Goal: Task Accomplishment & Management: Manage account settings

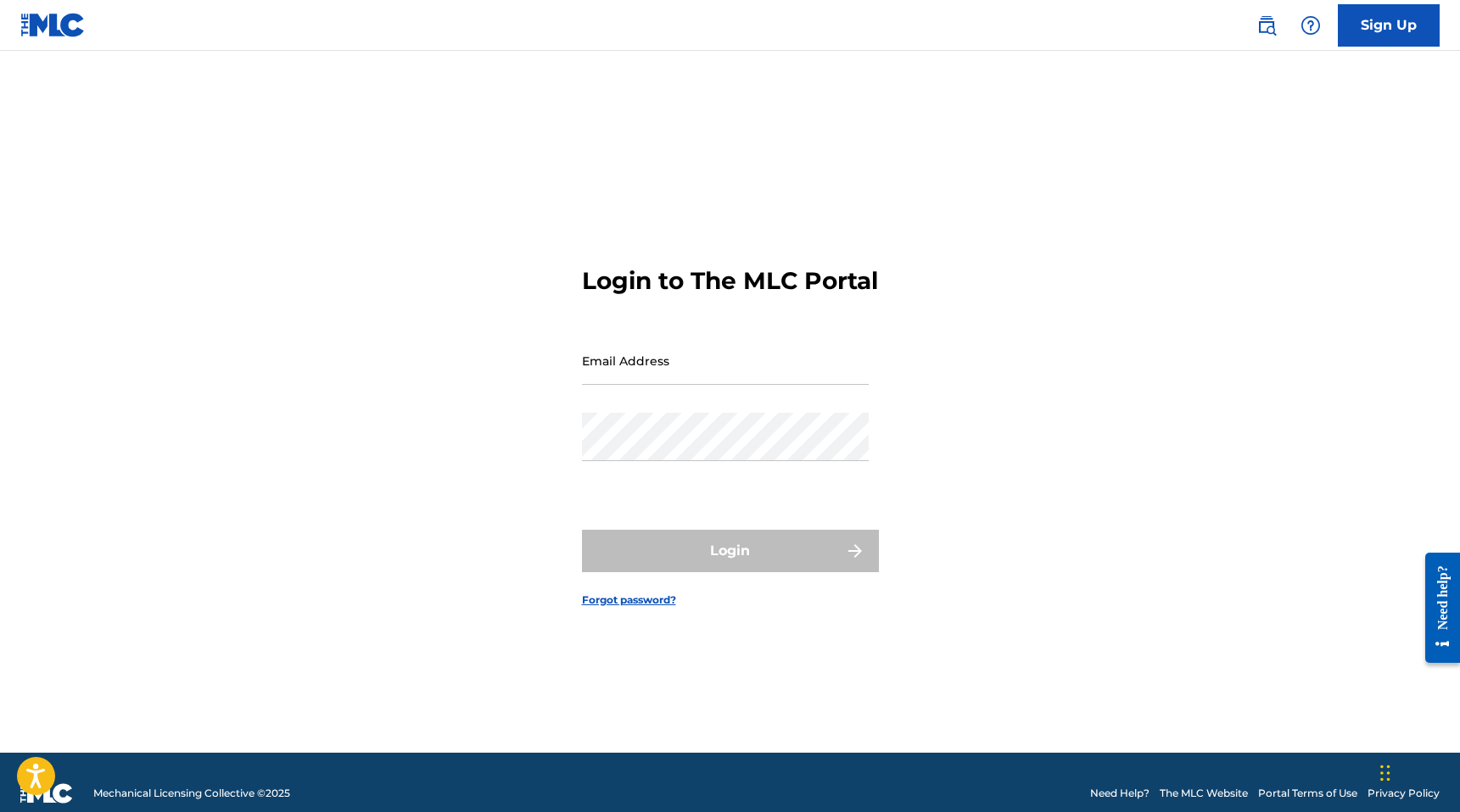
click at [671, 381] on input "Email Address" at bounding box center [725, 360] width 286 height 48
type input "[EMAIL_ADDRESS][DOMAIN_NAME]"
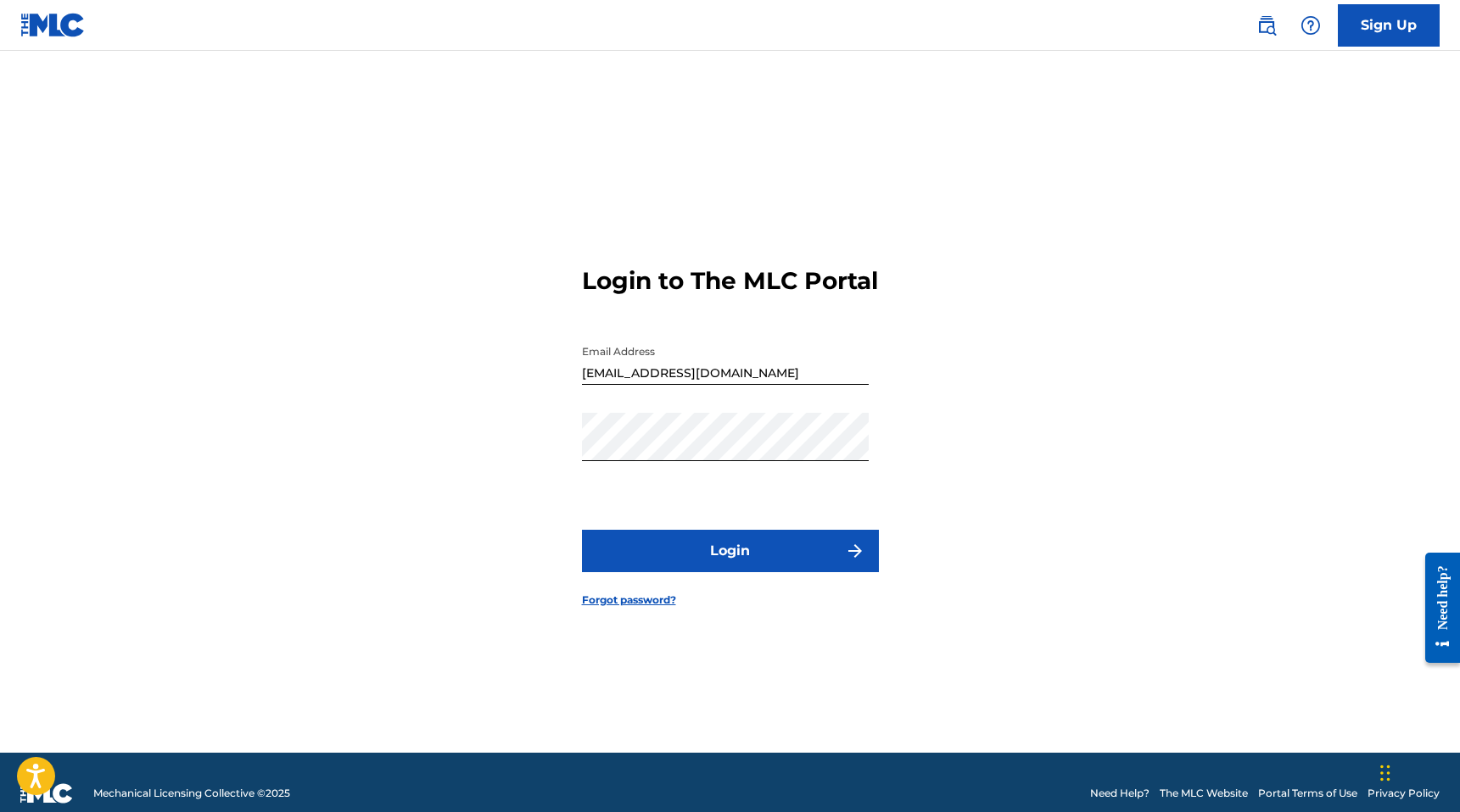
click at [706, 540] on form "Login to The MLC Portal Email Address [EMAIL_ADDRESS][DOMAIN_NAME] Password Log…" at bounding box center [730, 422] width 297 height 659
click at [706, 570] on button "Login" at bounding box center [730, 551] width 297 height 42
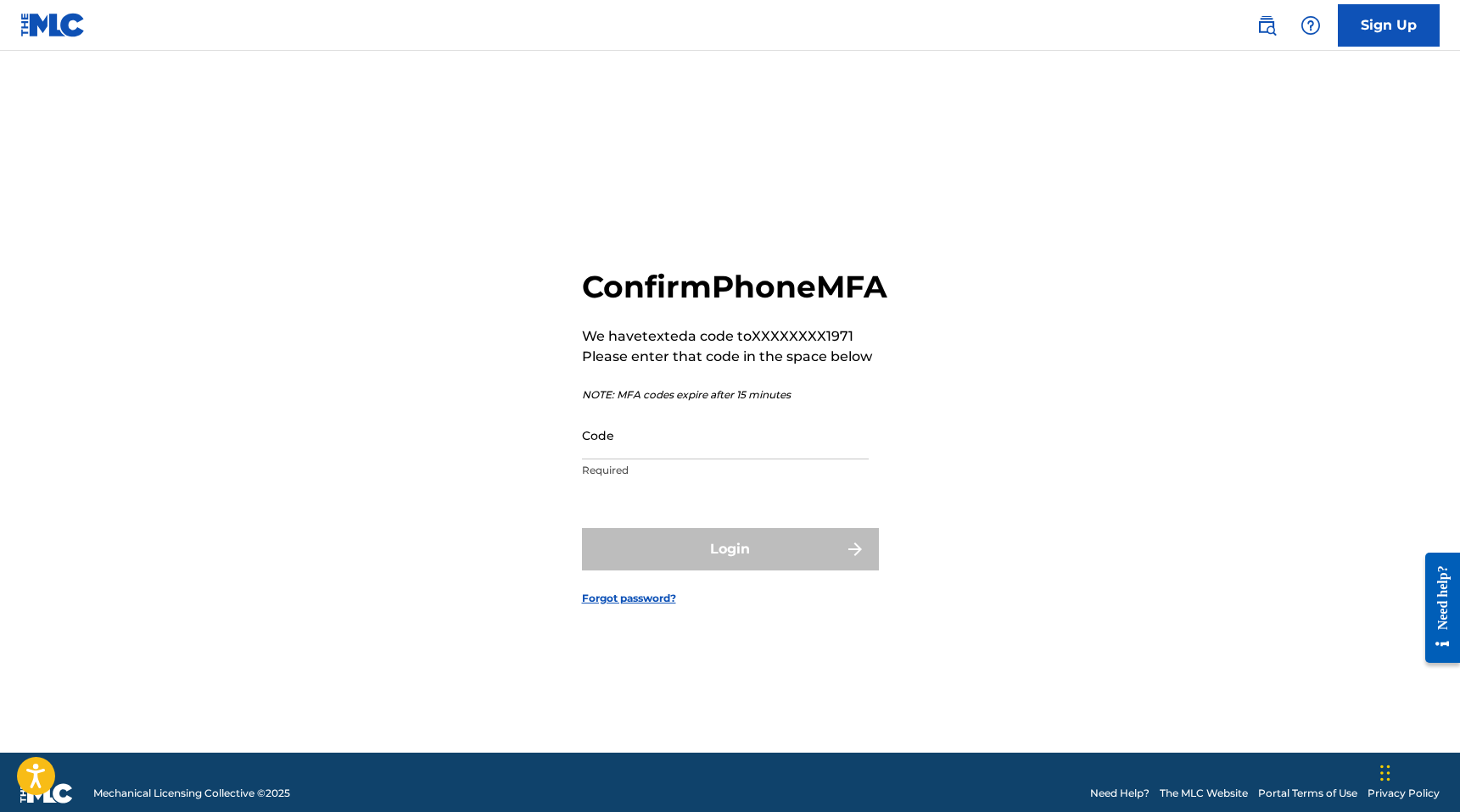
click at [638, 478] on p "Required" at bounding box center [725, 470] width 286 height 16
click at [634, 460] on input "Code" at bounding box center [725, 435] width 286 height 48
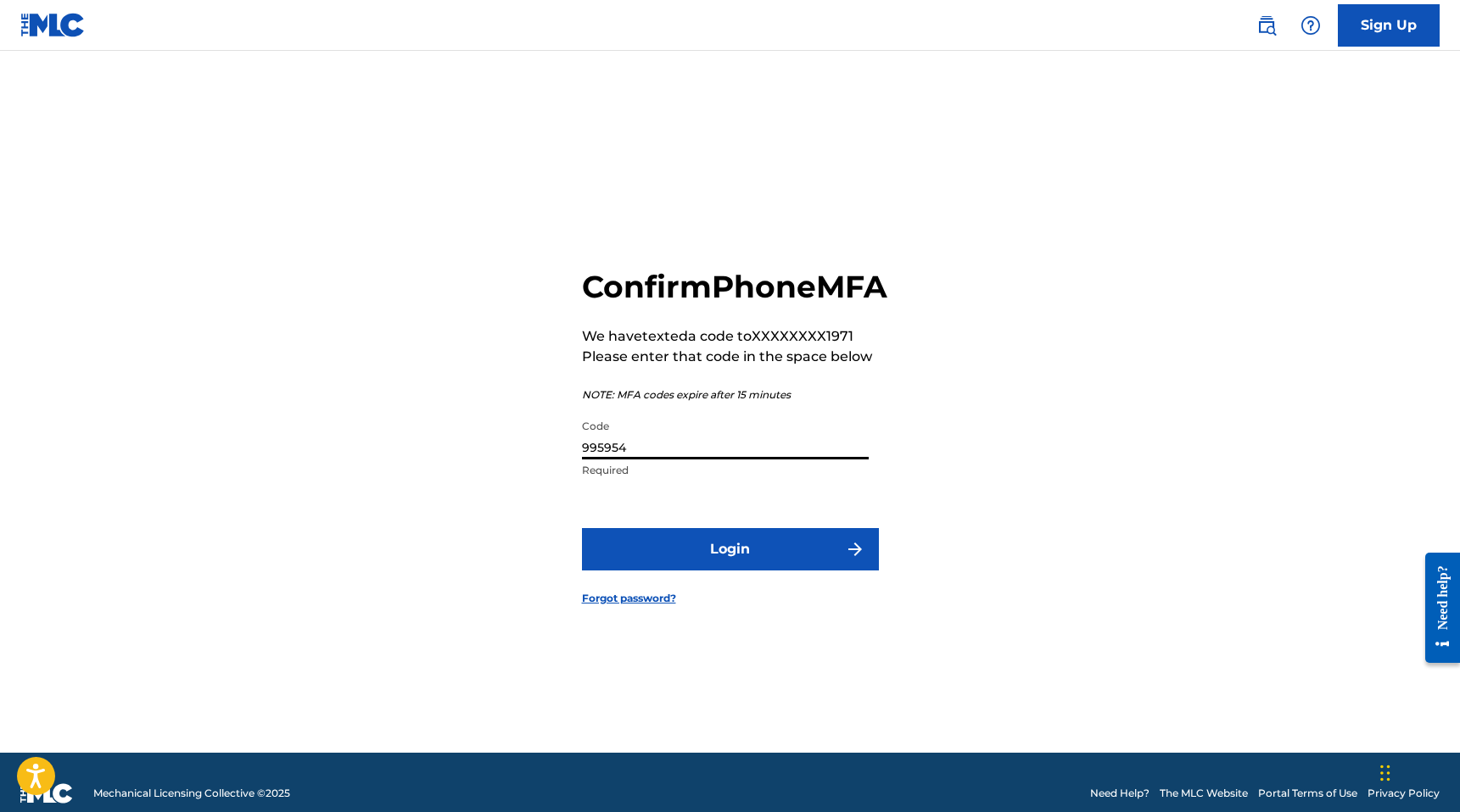
type input "995954"
click at [658, 570] on button "Login" at bounding box center [730, 550] width 297 height 42
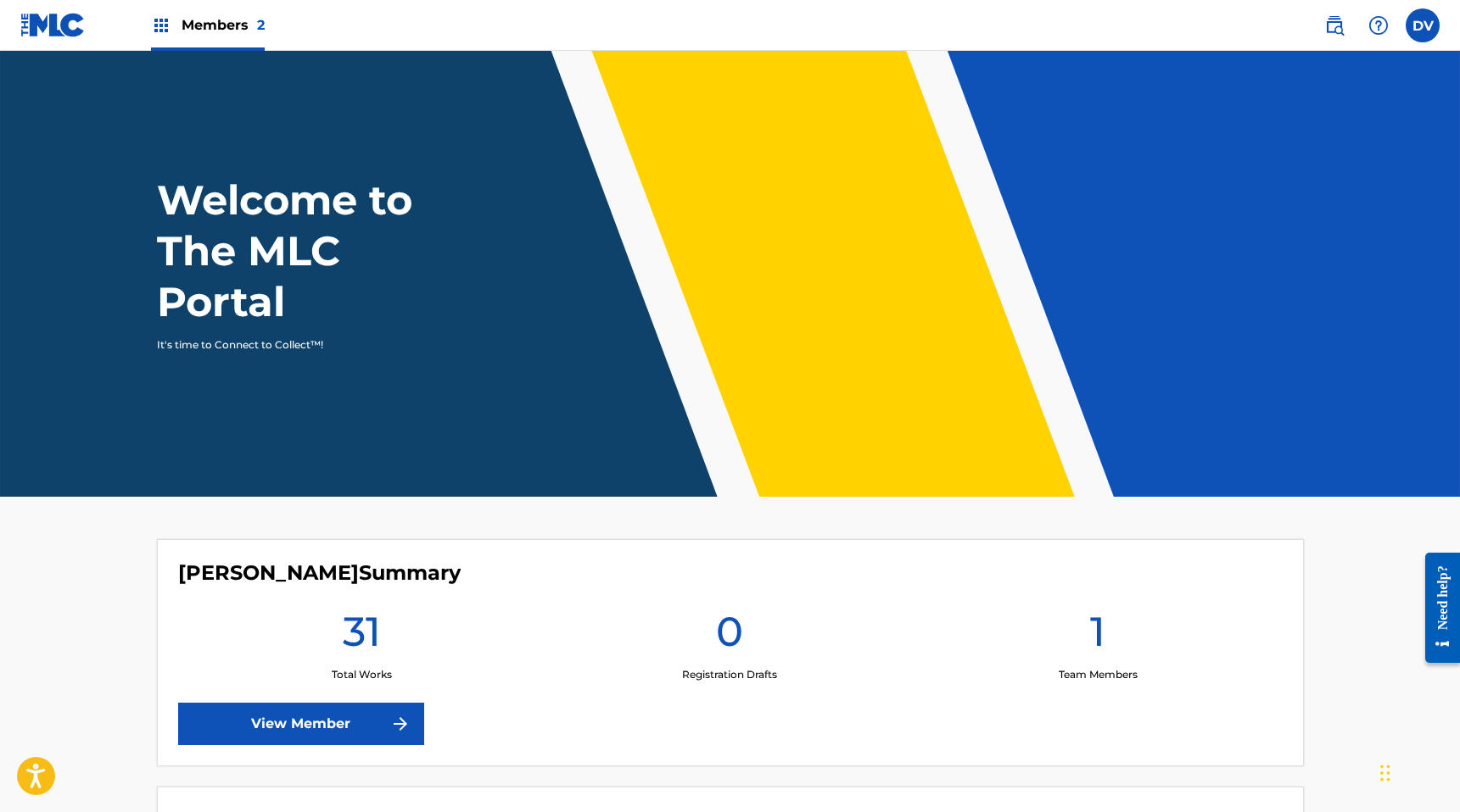
click at [151, 24] on img at bounding box center [161, 26] width 20 height 20
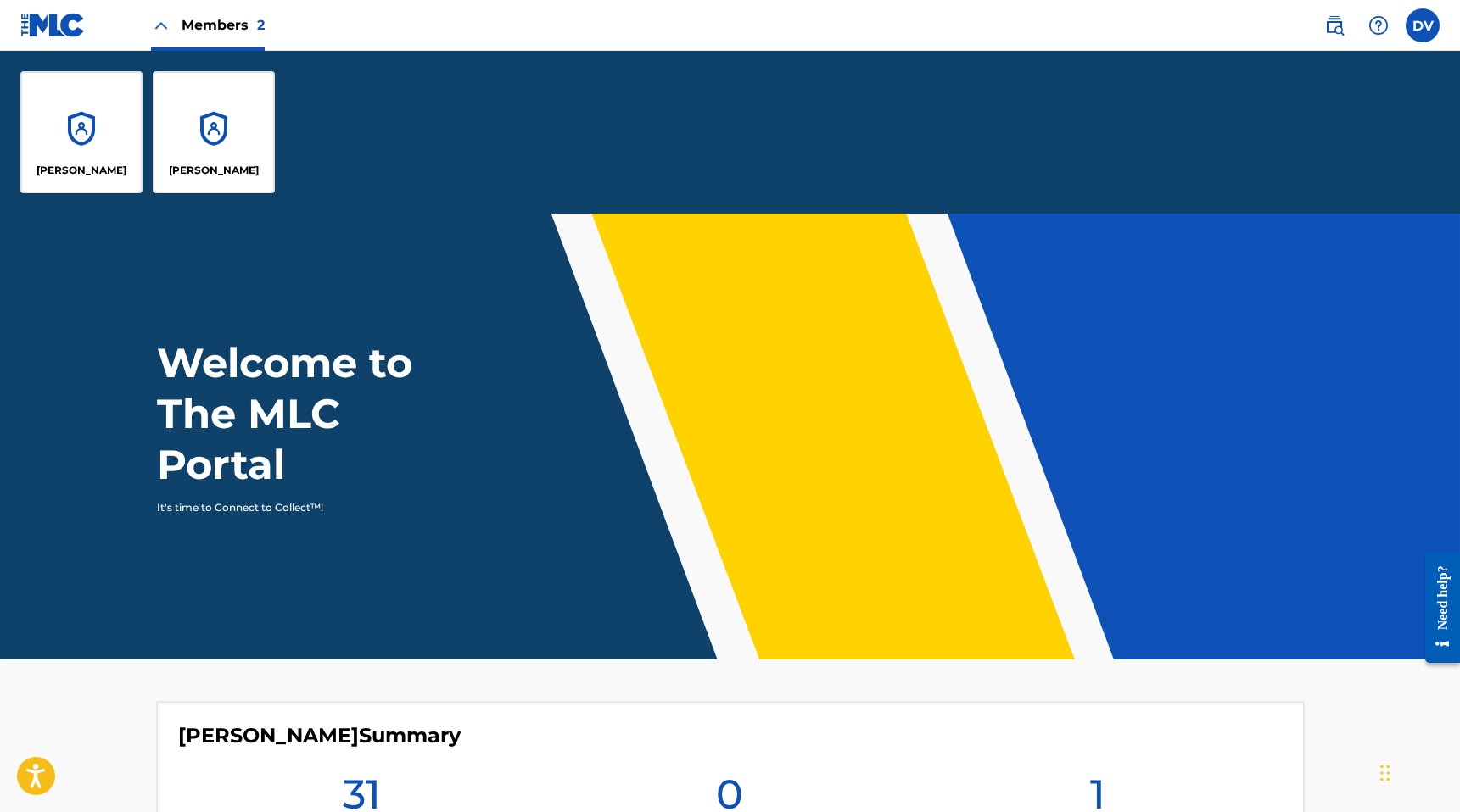
click at [151, 24] on img at bounding box center [161, 26] width 20 height 20
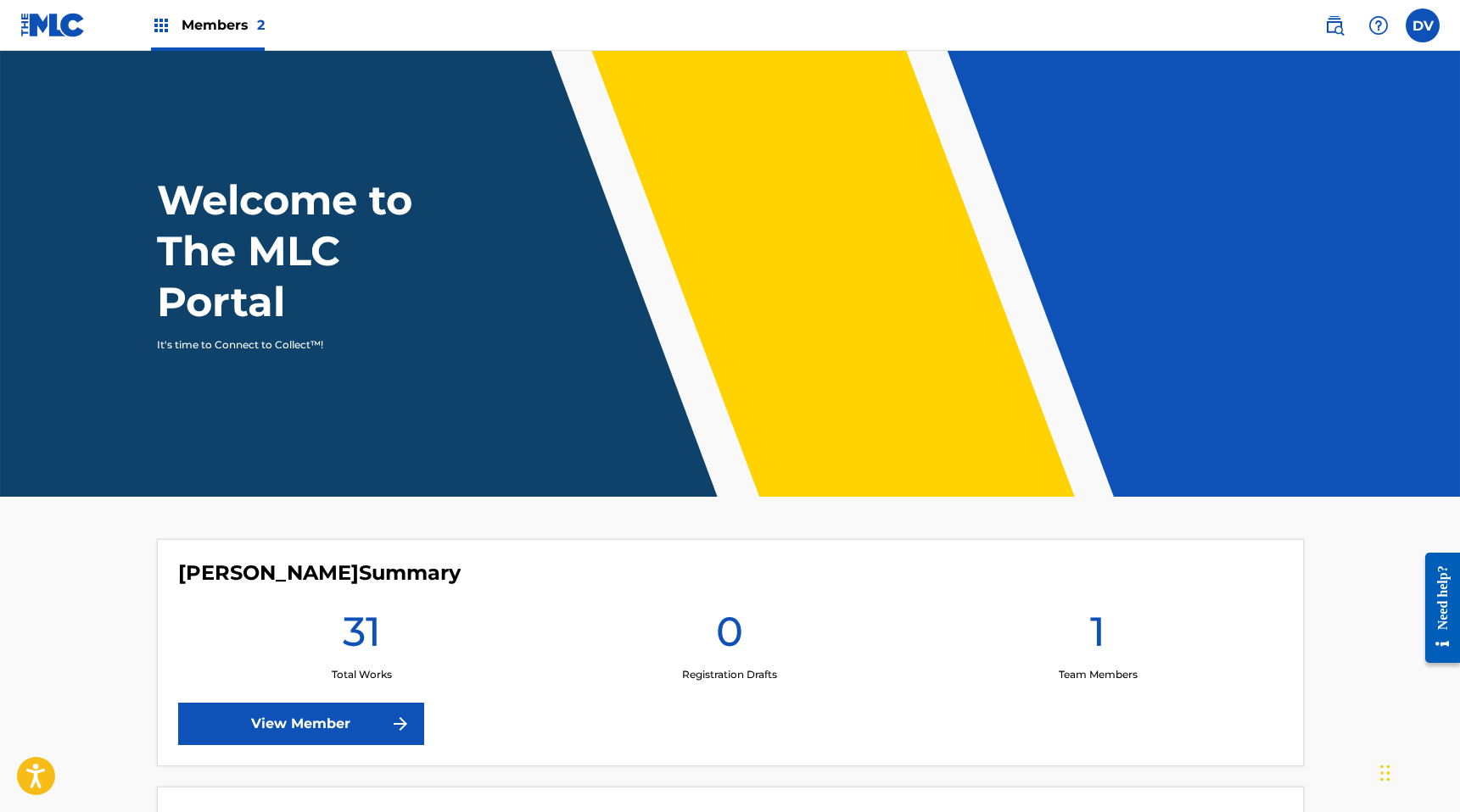
scroll to position [304, 0]
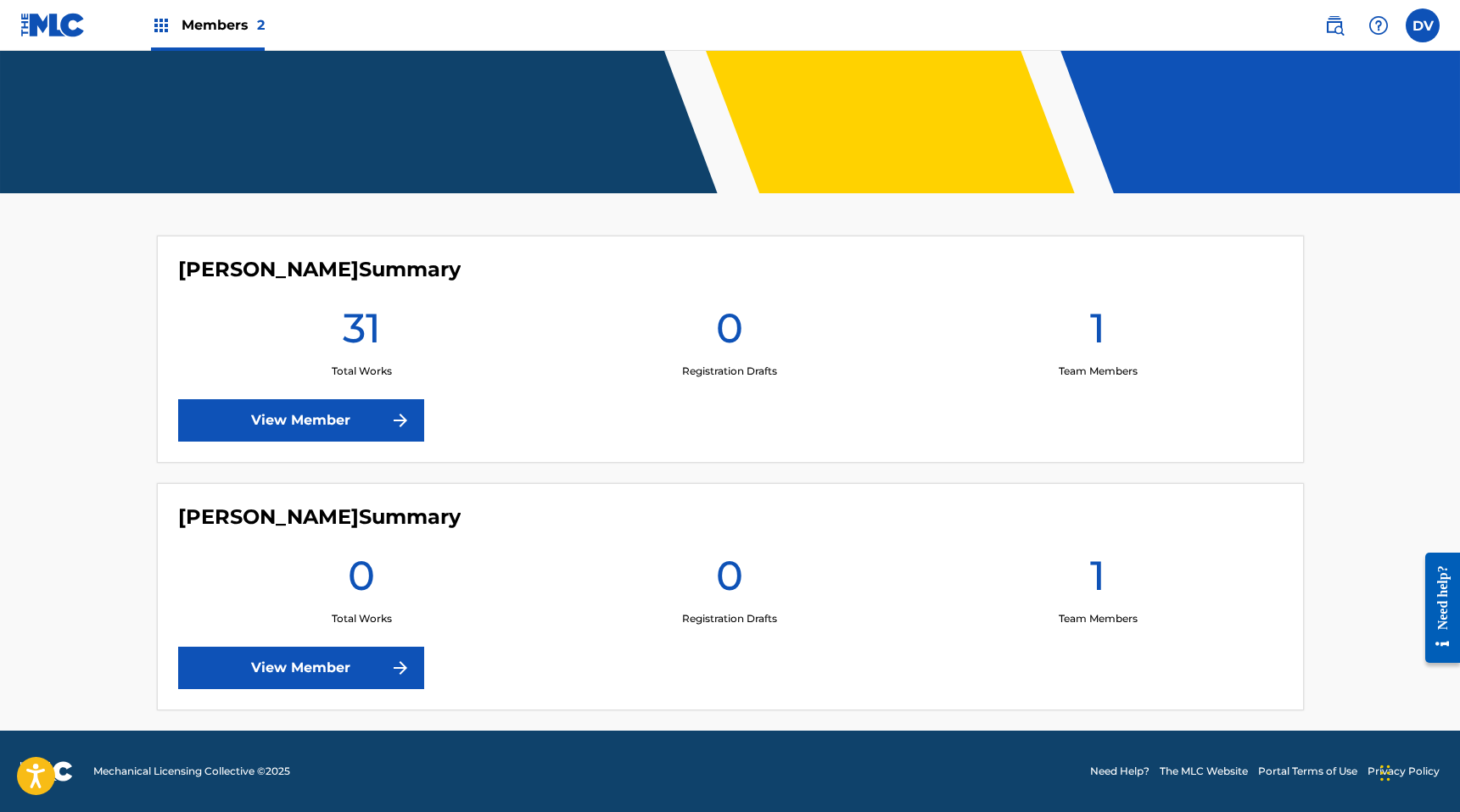
click at [1343, 31] on img at bounding box center [1334, 26] width 20 height 20
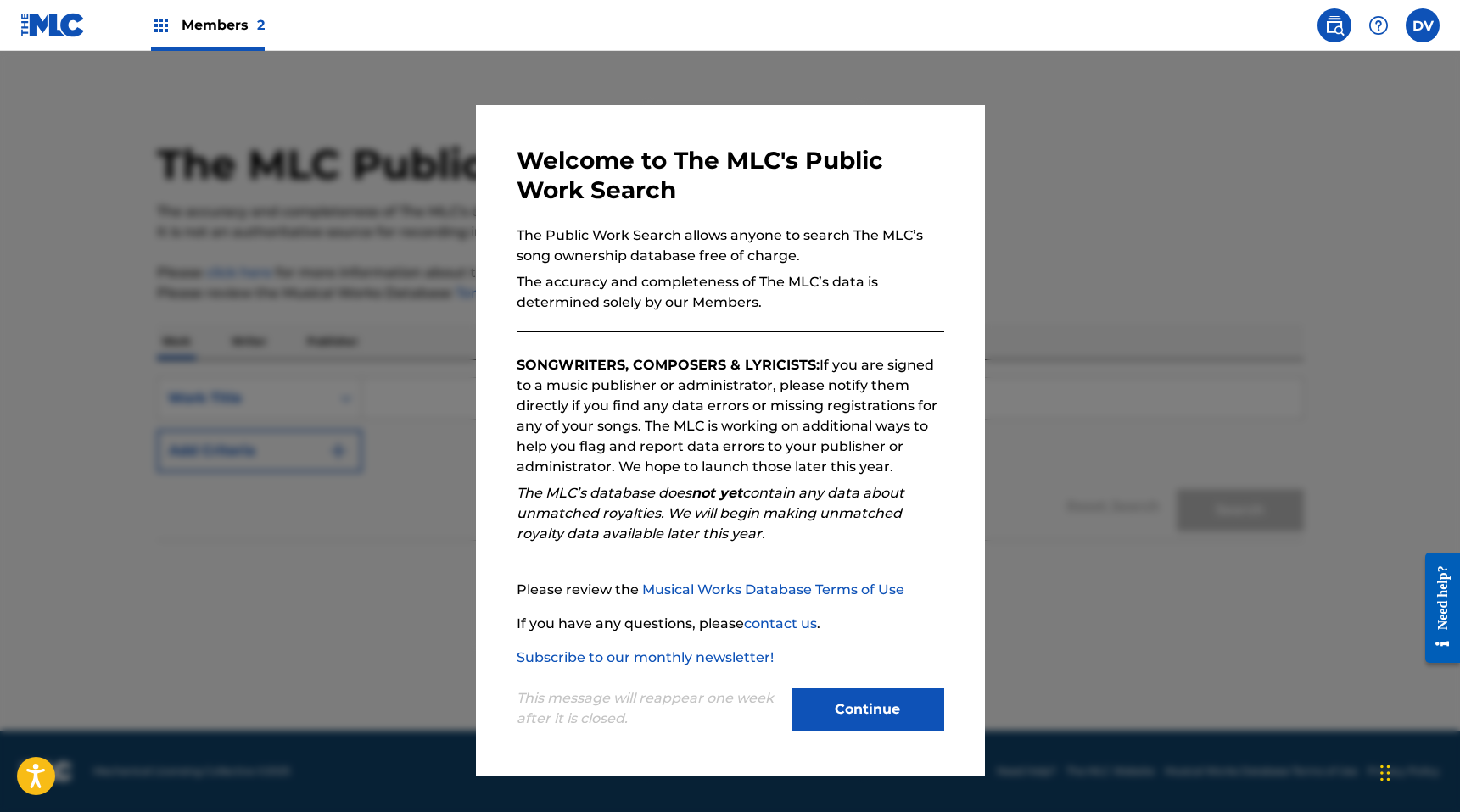
click at [1343, 31] on img at bounding box center [1334, 26] width 20 height 20
click at [1389, 31] on div at bounding box center [1378, 25] width 34 height 34
click at [910, 706] on button "Continue" at bounding box center [867, 710] width 153 height 42
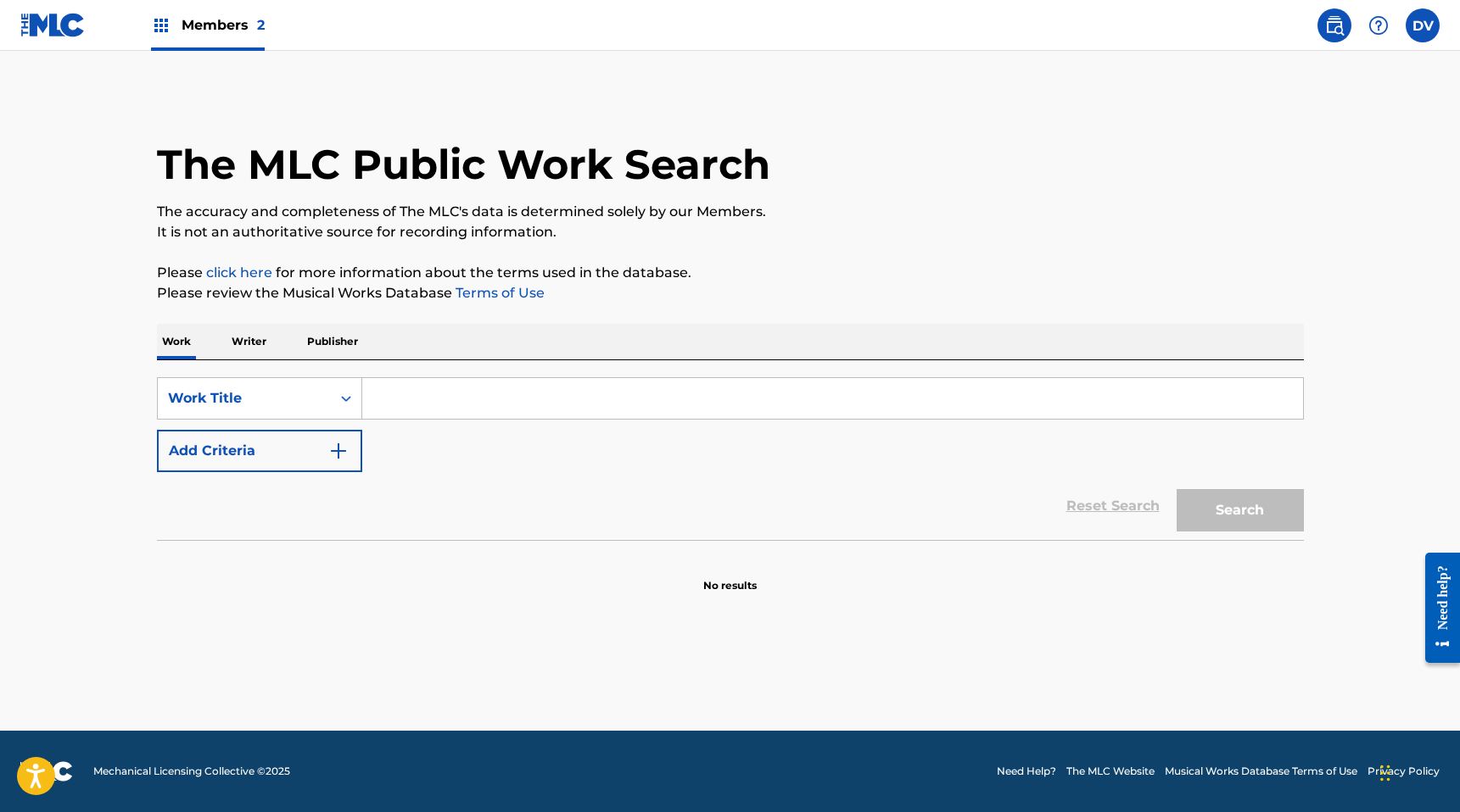
click at [1382, 28] on img at bounding box center [1379, 26] width 20 height 20
click at [1359, 107] on p "View portal intro" at bounding box center [1379, 112] width 145 height 41
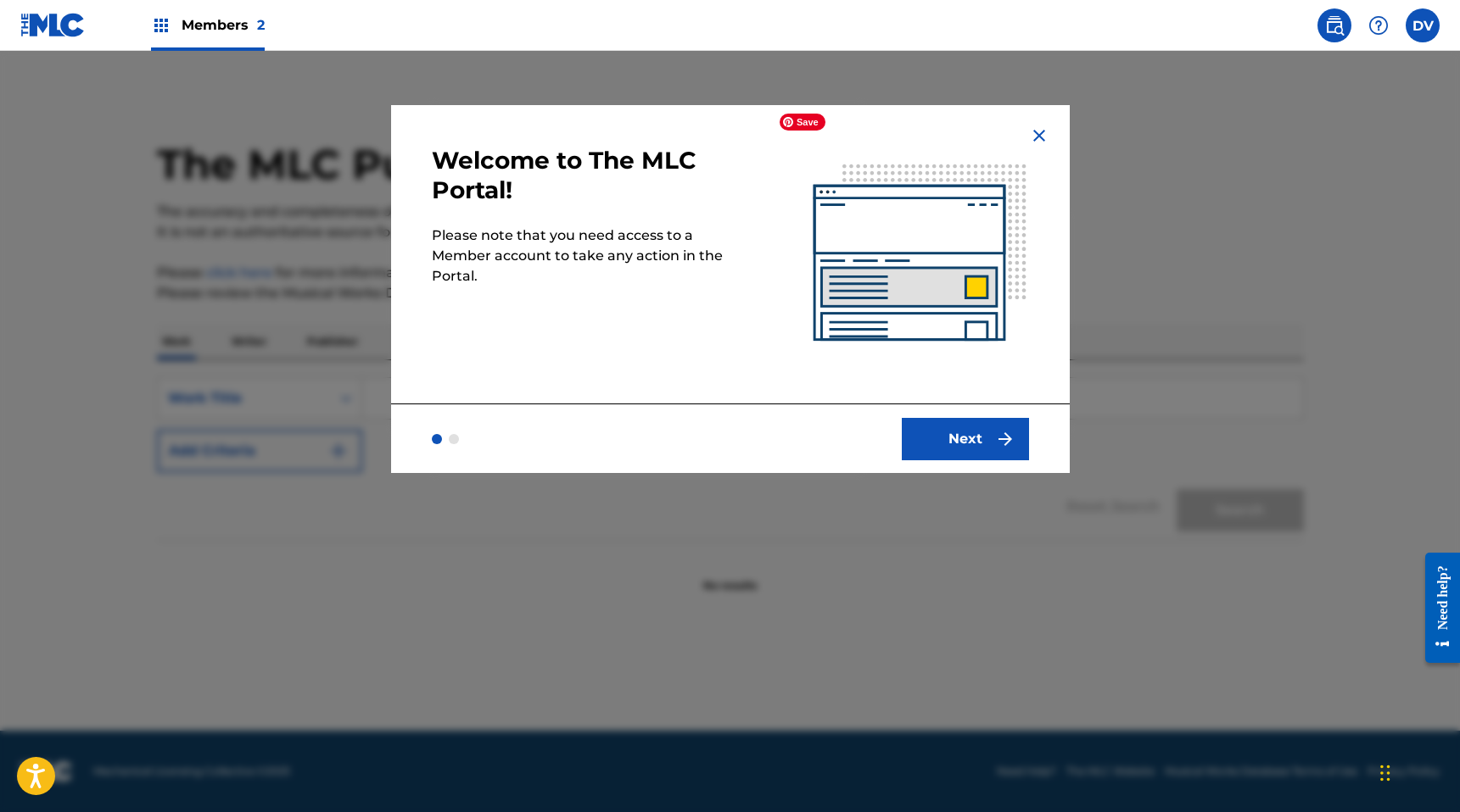
click at [1029, 129] on img at bounding box center [1039, 135] width 20 height 20
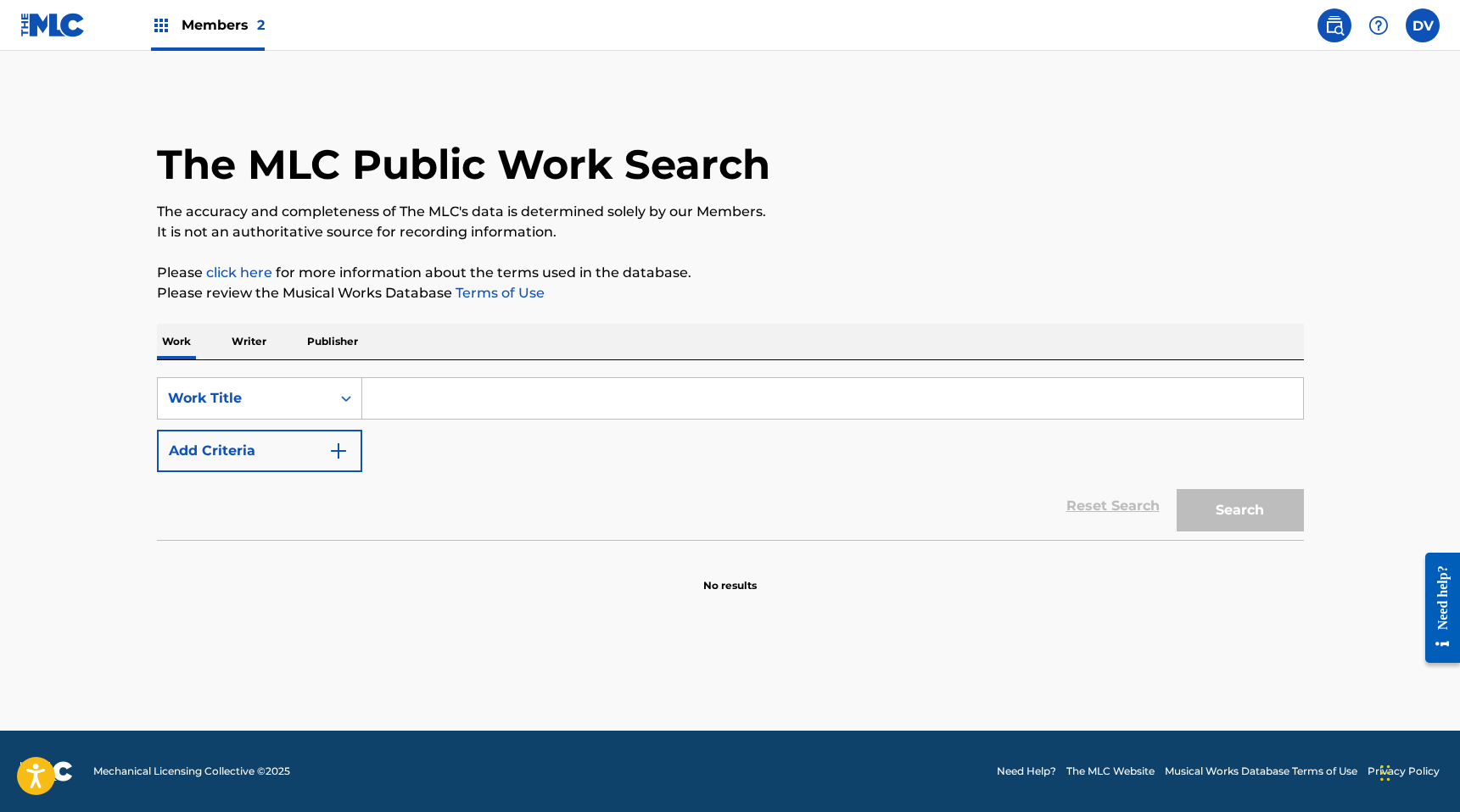
click at [264, 105] on div "The MLC Public Work Search" at bounding box center [731, 155] width 1147 height 123
click at [220, 41] on div "Members 2" at bounding box center [208, 25] width 113 height 50
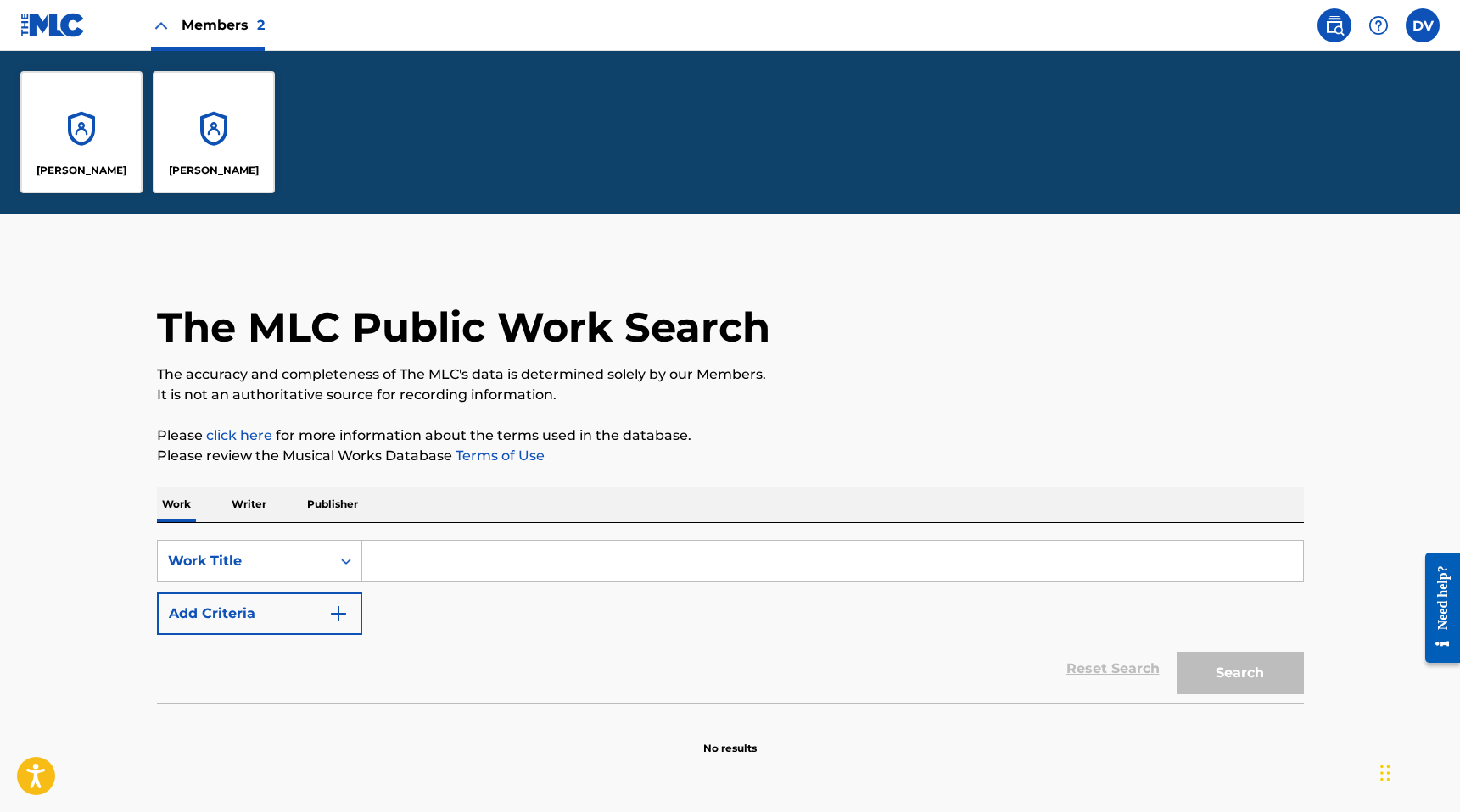
click at [103, 139] on div "[PERSON_NAME]" at bounding box center [81, 133] width 123 height 123
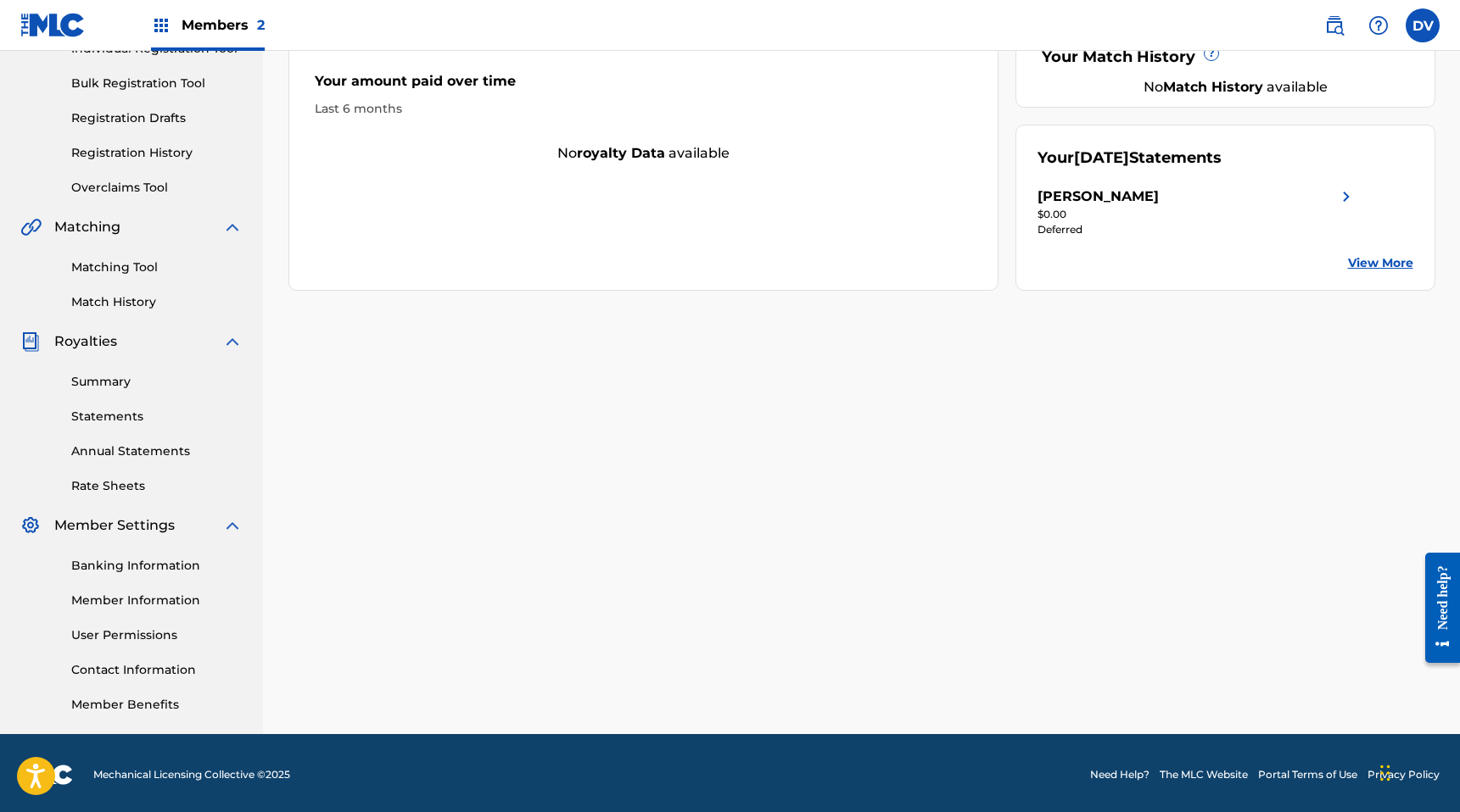
scroll to position [239, 0]
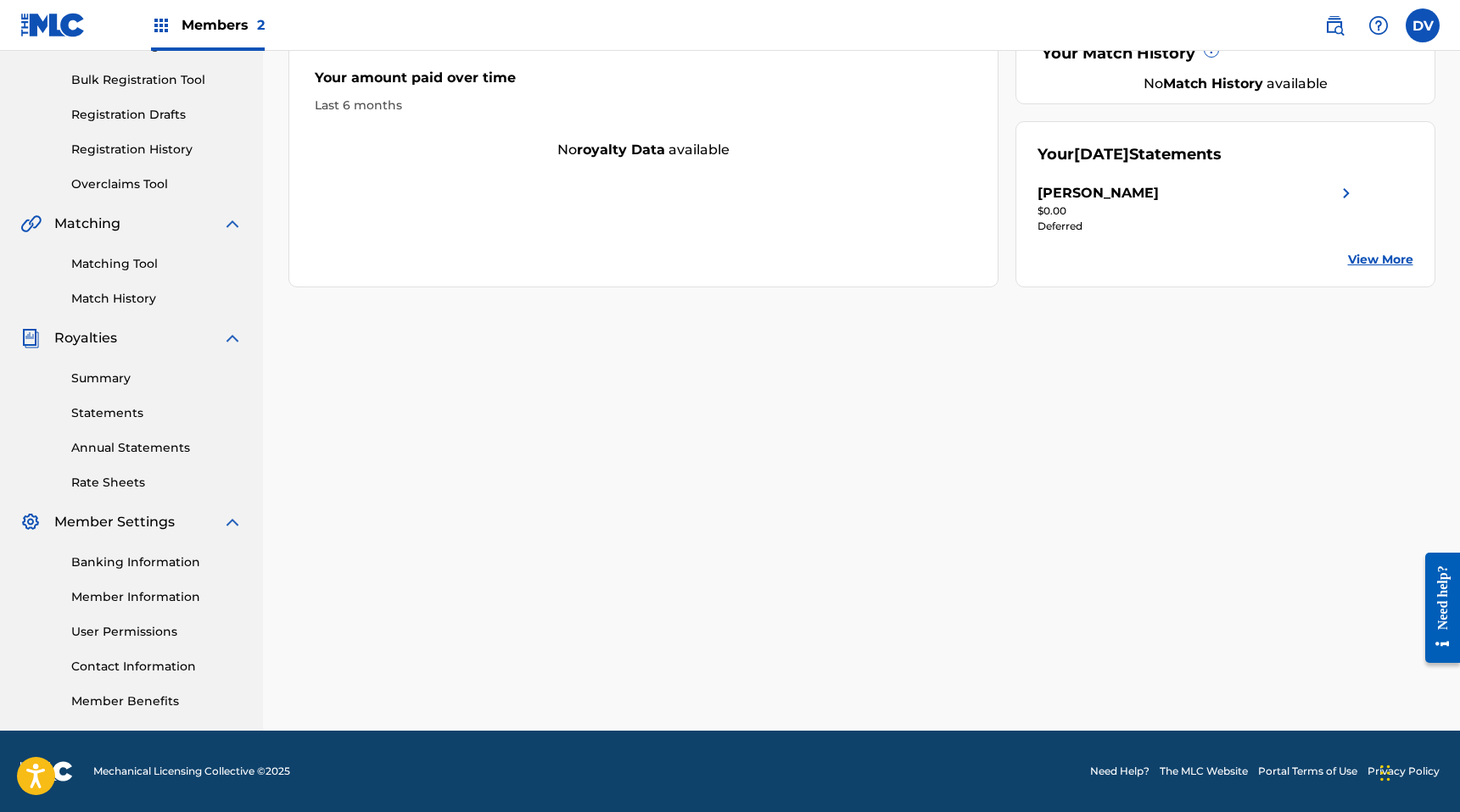
click at [166, 561] on link "Banking Information" at bounding box center [156, 562] width 171 height 17
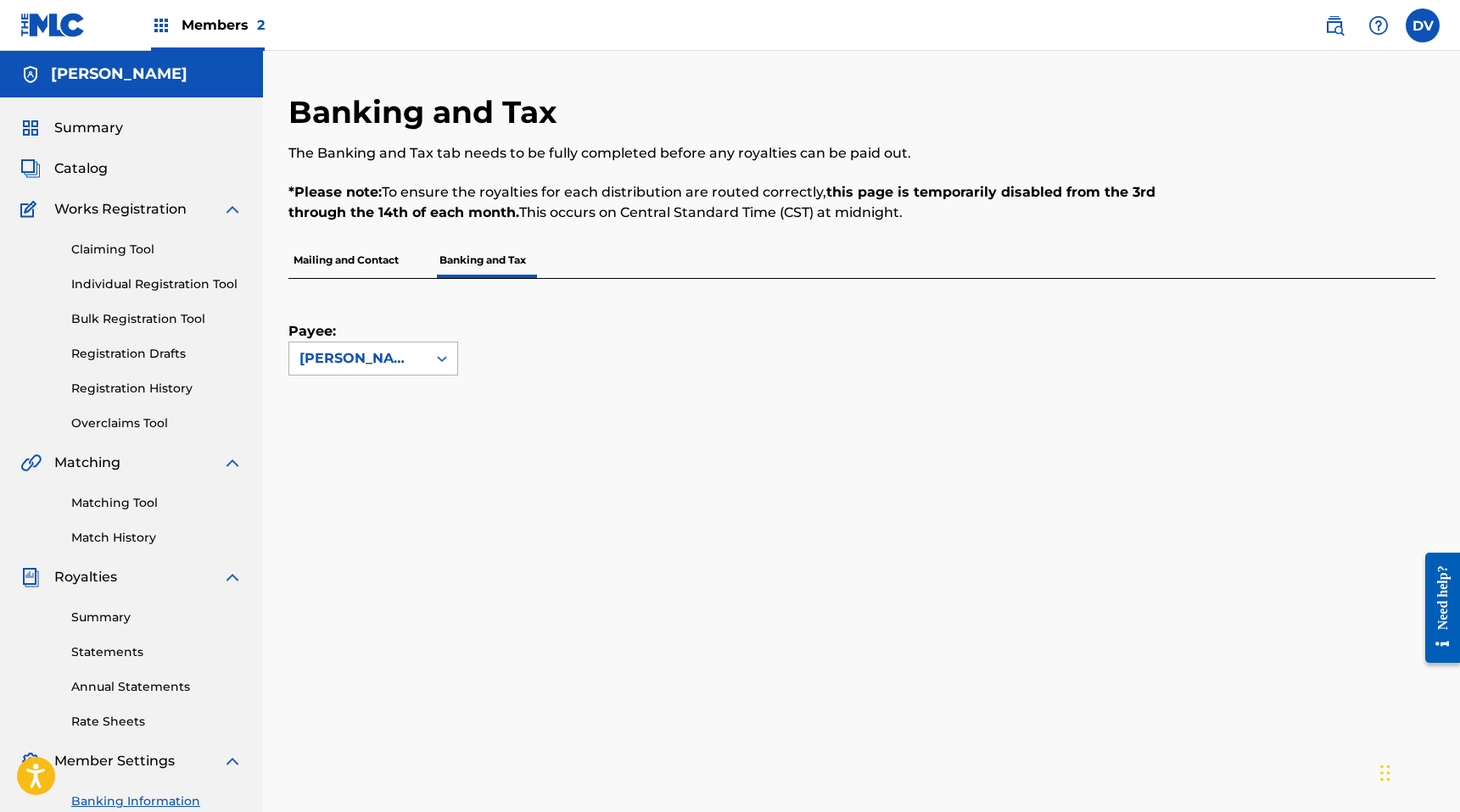
click at [386, 356] on div "[PERSON_NAME]" at bounding box center [358, 358] width 117 height 20
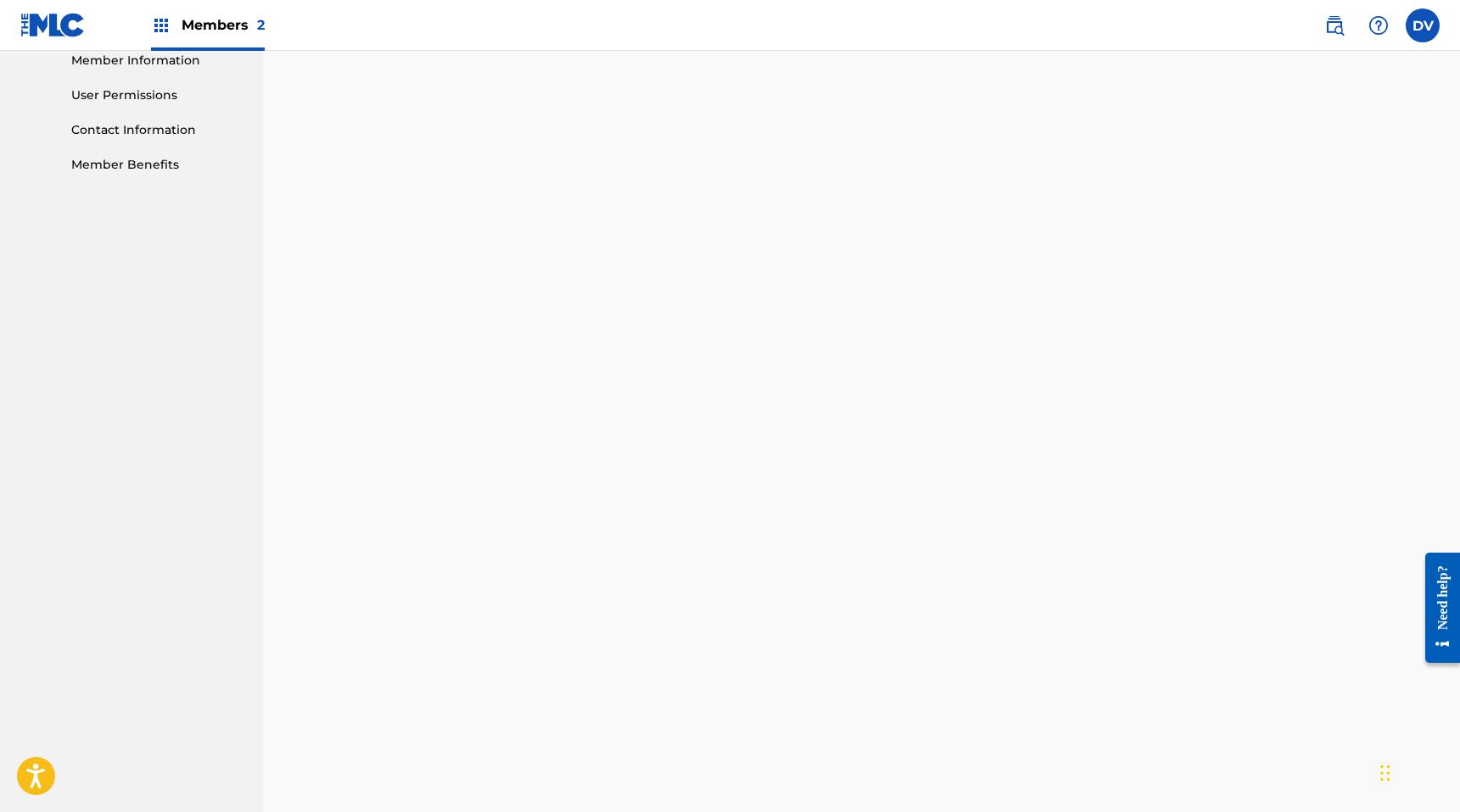
scroll to position [794, 0]
click at [238, 542] on nav "Dev Lemons Summary Catalog Works Registration Claiming Tool Individual Registra…" at bounding box center [131, 283] width 263 height 2052
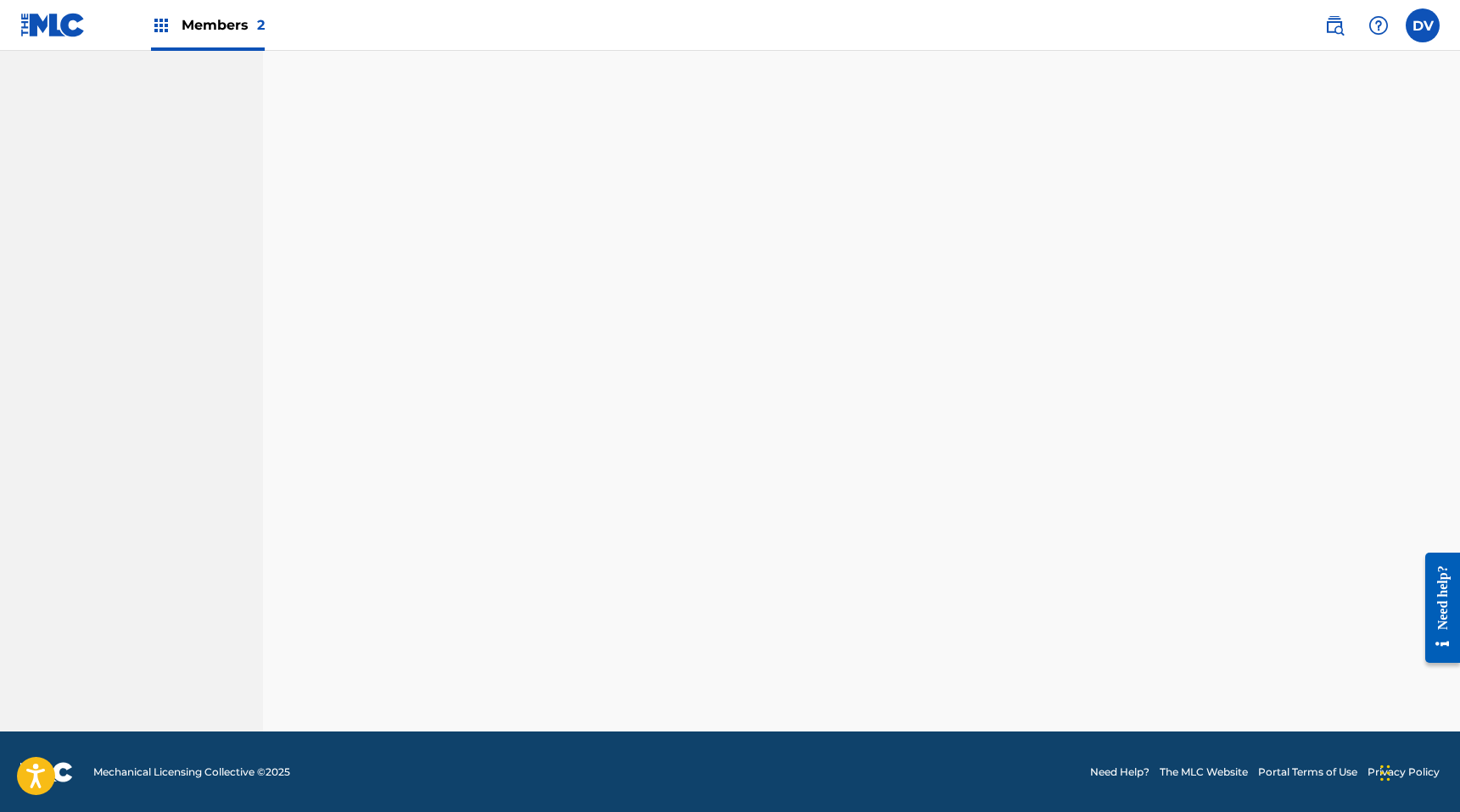
scroll to position [239, 0]
